Goal: Transaction & Acquisition: Book appointment/travel/reservation

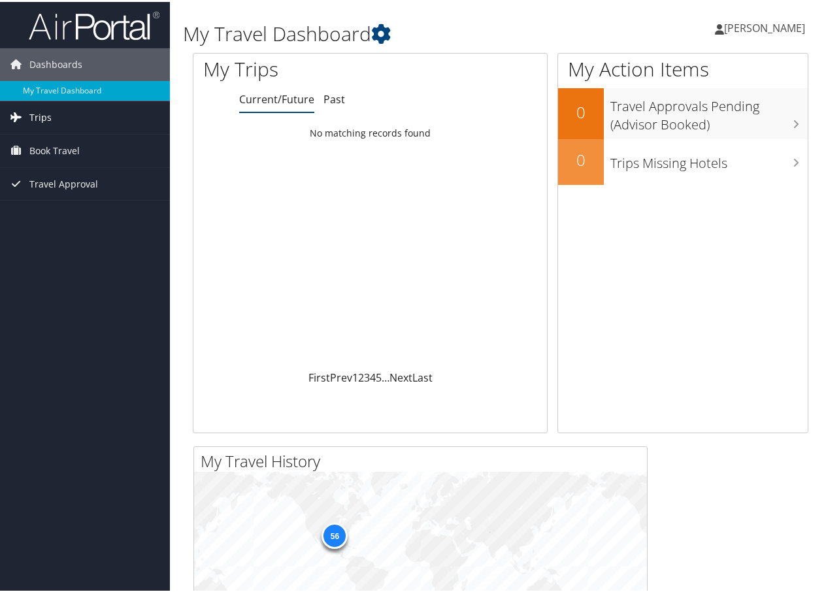
click at [46, 114] on span "Trips" at bounding box center [40, 115] width 22 height 33
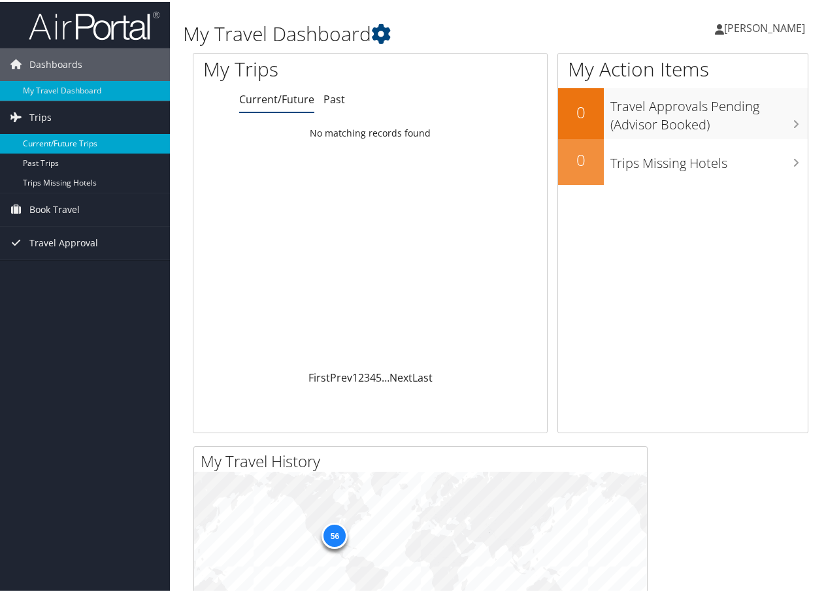
click at [44, 139] on link "Current/Future Trips" at bounding box center [85, 142] width 170 height 20
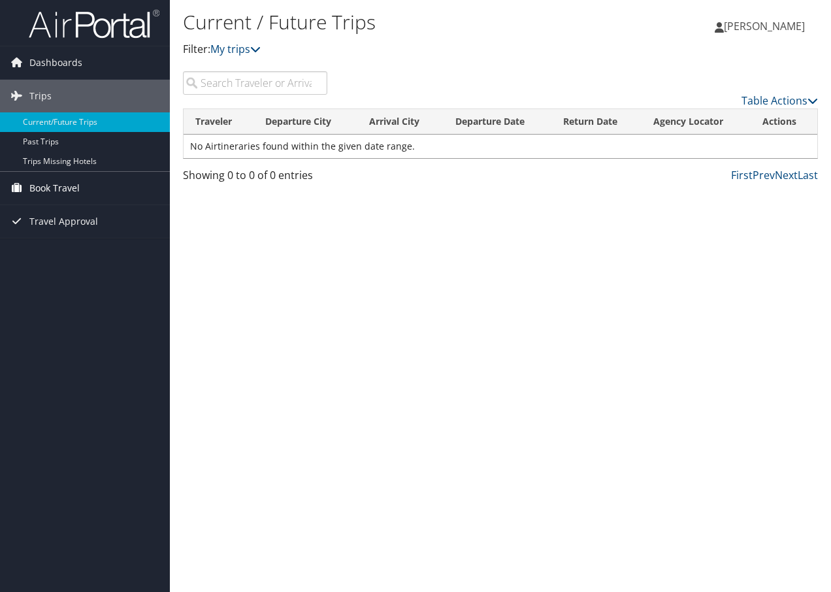
click at [59, 187] on span "Book Travel" at bounding box center [54, 188] width 50 height 33
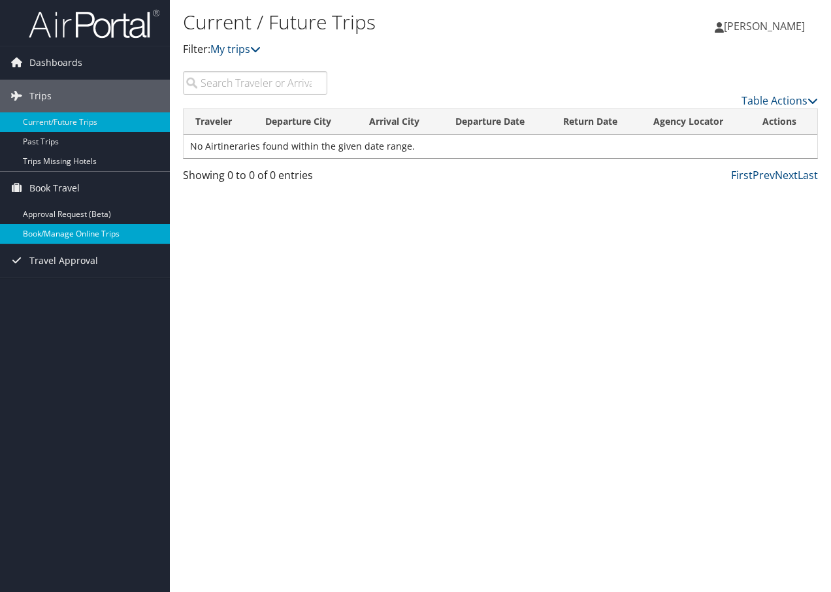
click at [58, 233] on link "Book/Manage Online Trips" at bounding box center [85, 234] width 170 height 20
